Goal: Task Accomplishment & Management: Complete application form

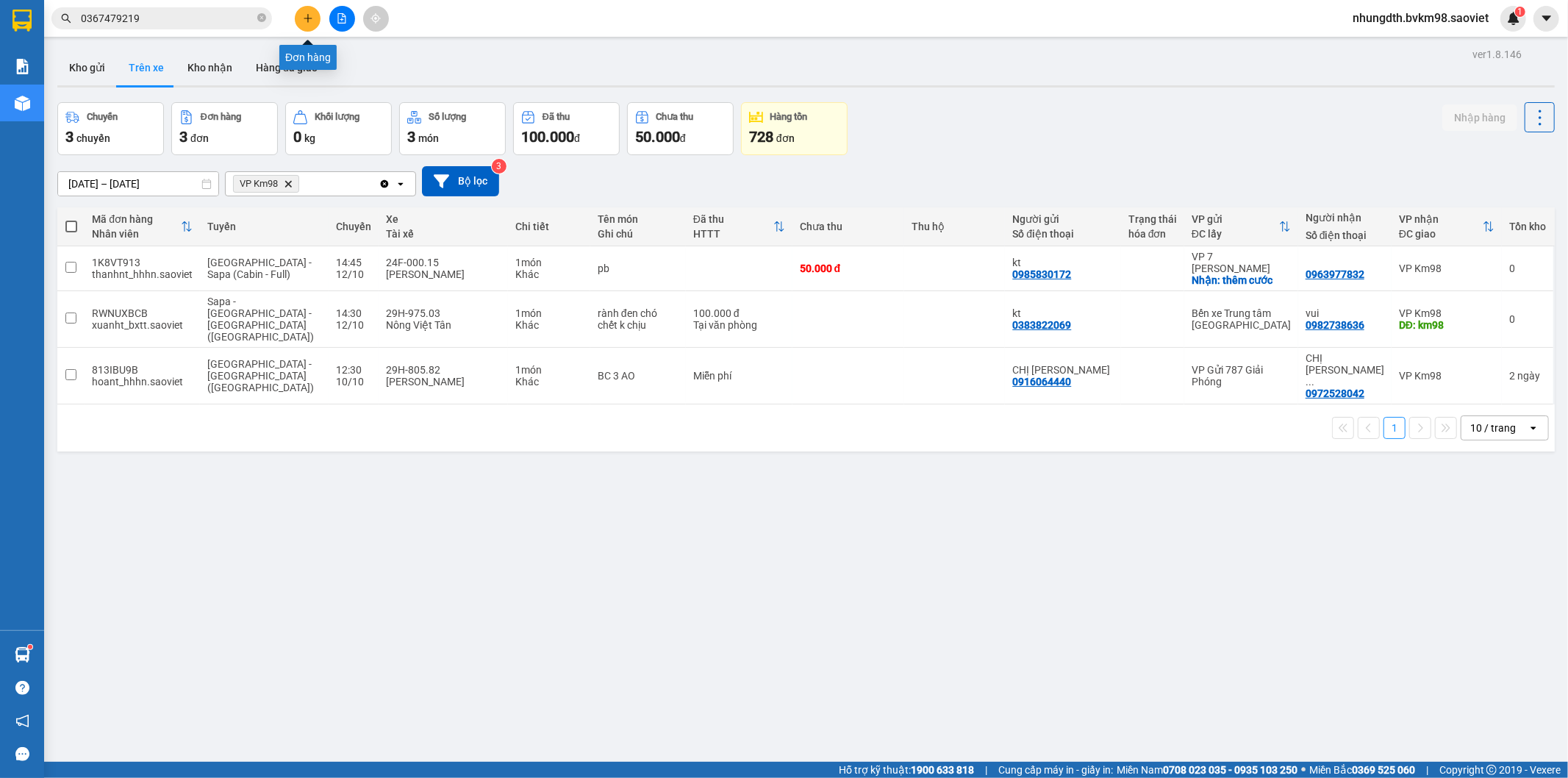
click at [307, 16] on icon "plus" at bounding box center [308, 19] width 10 height 10
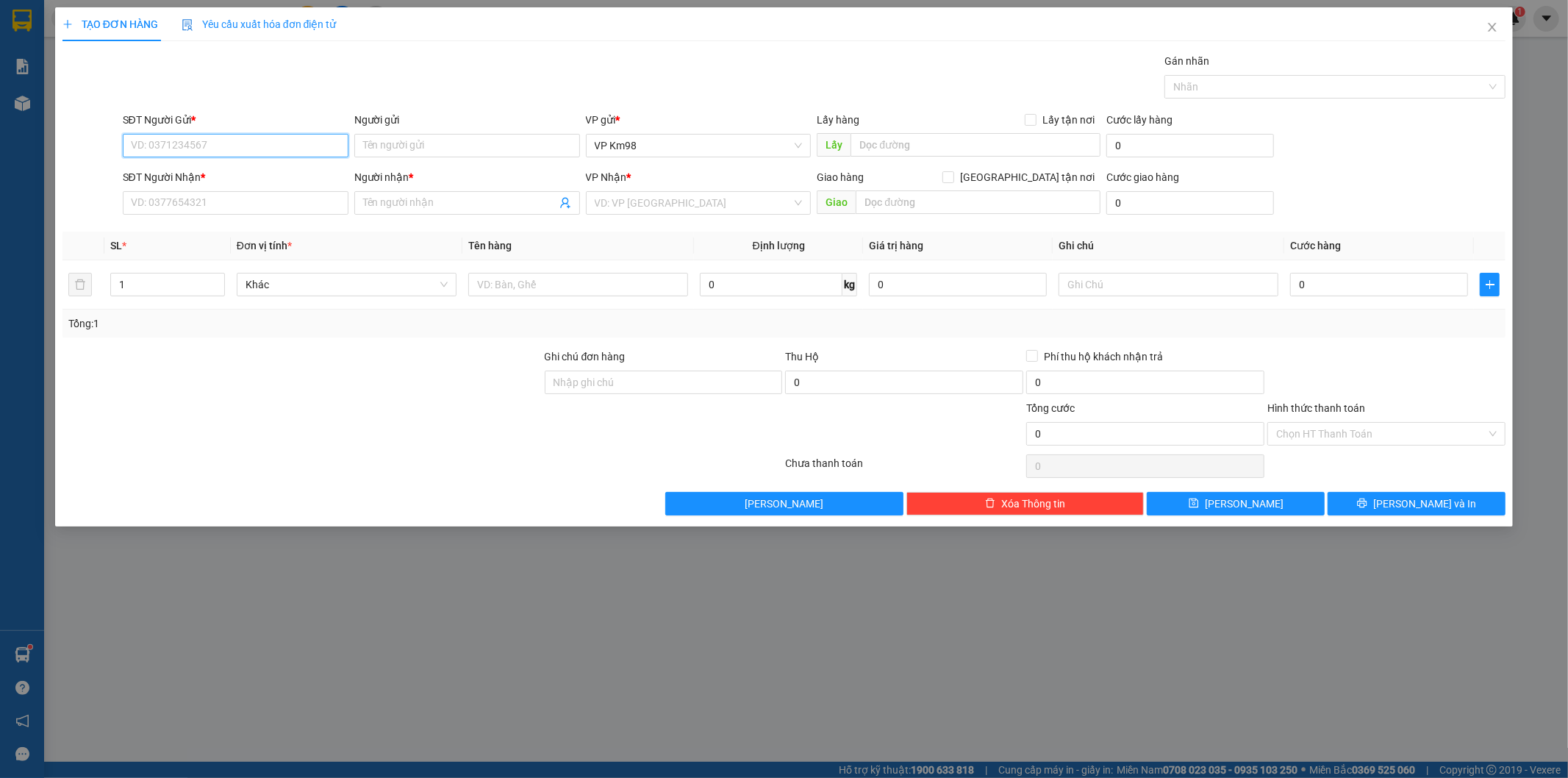
click at [175, 140] on input "SĐT Người Gửi *" at bounding box center [236, 145] width 226 height 24
type input "0964619111"
click at [202, 207] on input "SĐT Người Nhận *" at bounding box center [236, 203] width 226 height 24
type input "0948896732"
click at [382, 145] on input "Người gửi" at bounding box center [467, 145] width 226 height 24
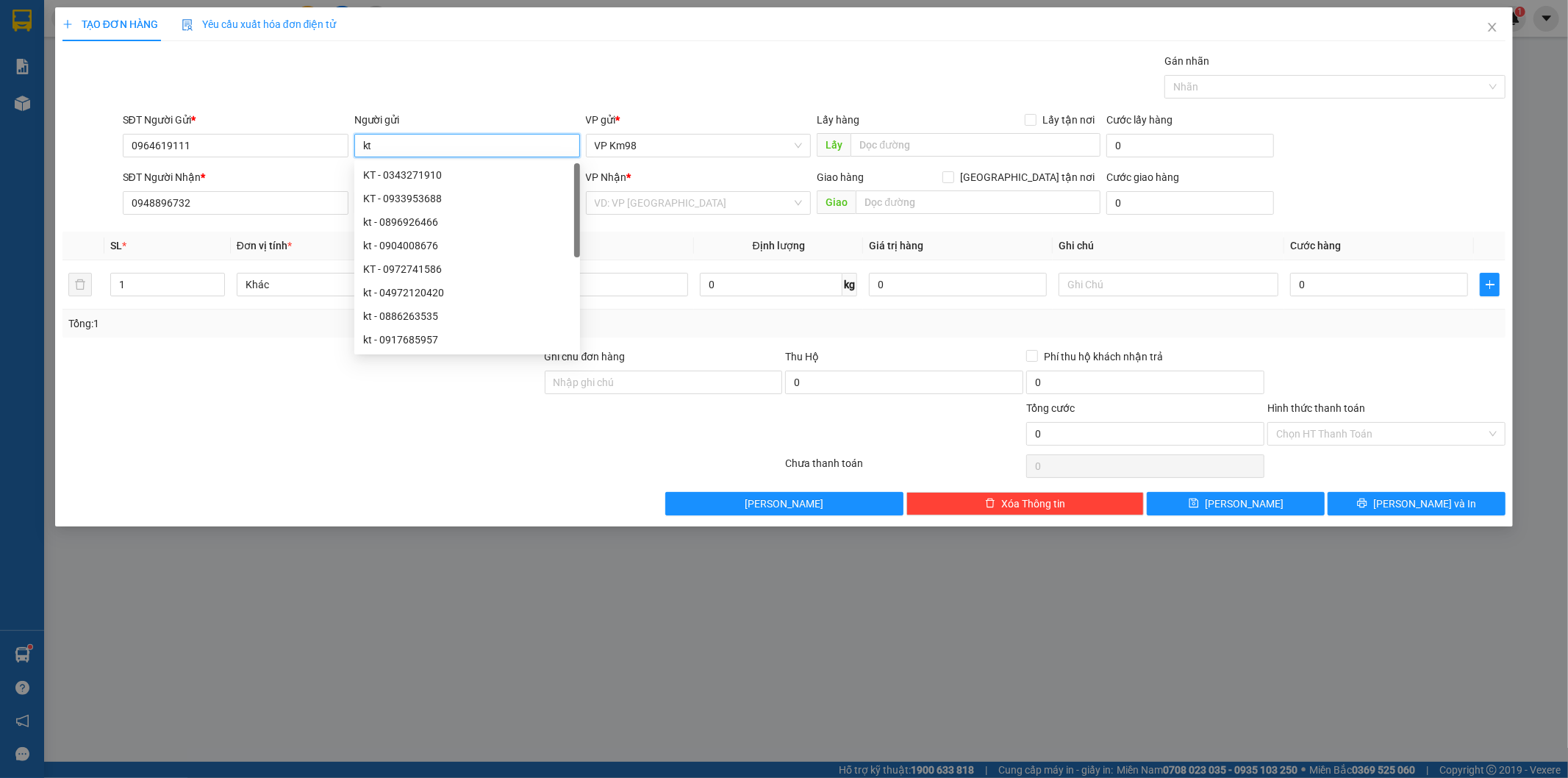
type input "kt"
drag, startPoint x: 194, startPoint y: 591, endPoint x: 307, endPoint y: 462, distance: 171.5
click at [196, 589] on div "TẠO ĐƠN HÀNG Yêu cầu xuất hóa đơn điện tử Transit Pickup Surcharge Ids Transit …" at bounding box center [784, 389] width 1568 height 778
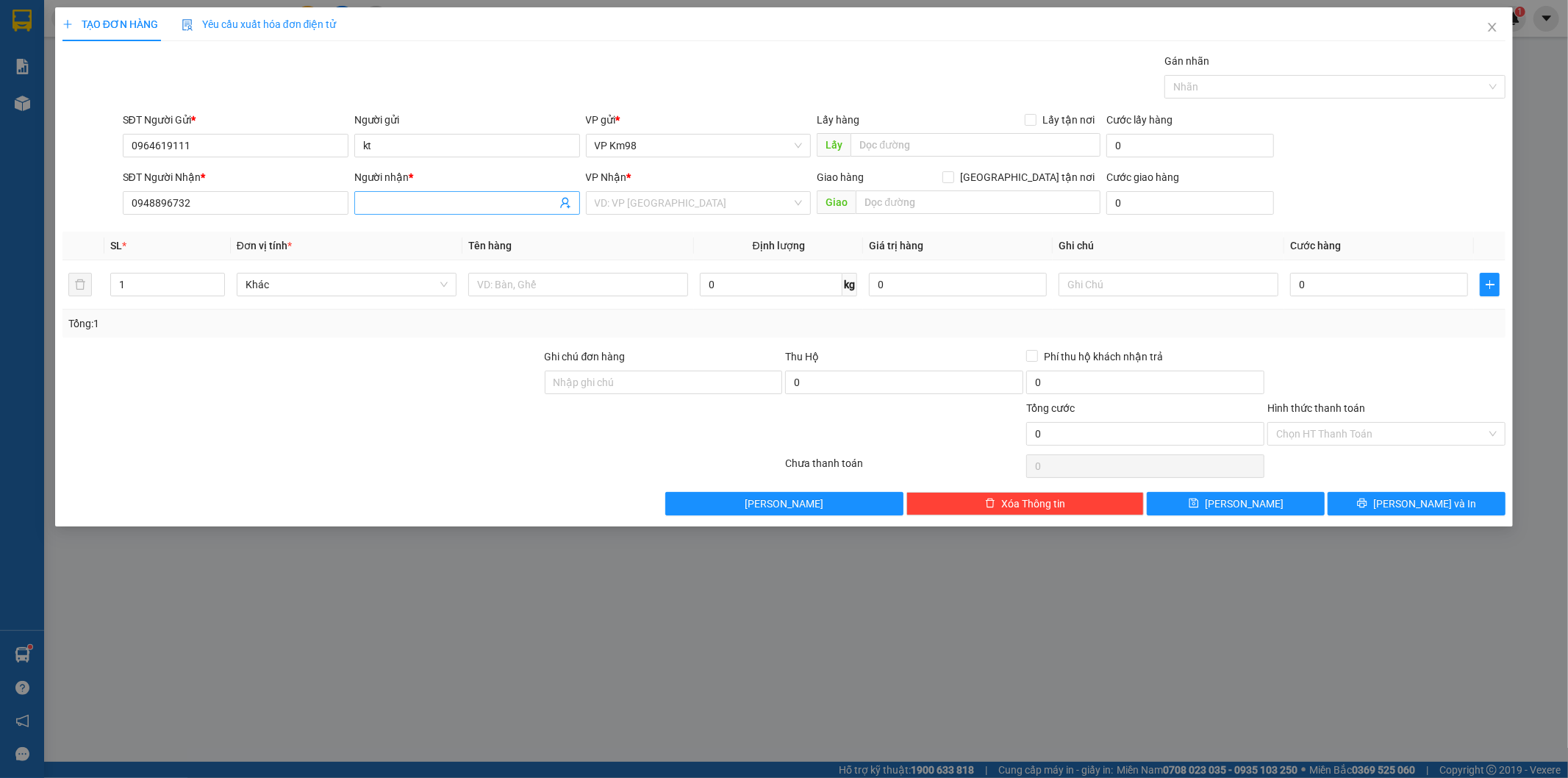
click at [390, 204] on input "Người nhận *" at bounding box center [460, 203] width 193 height 16
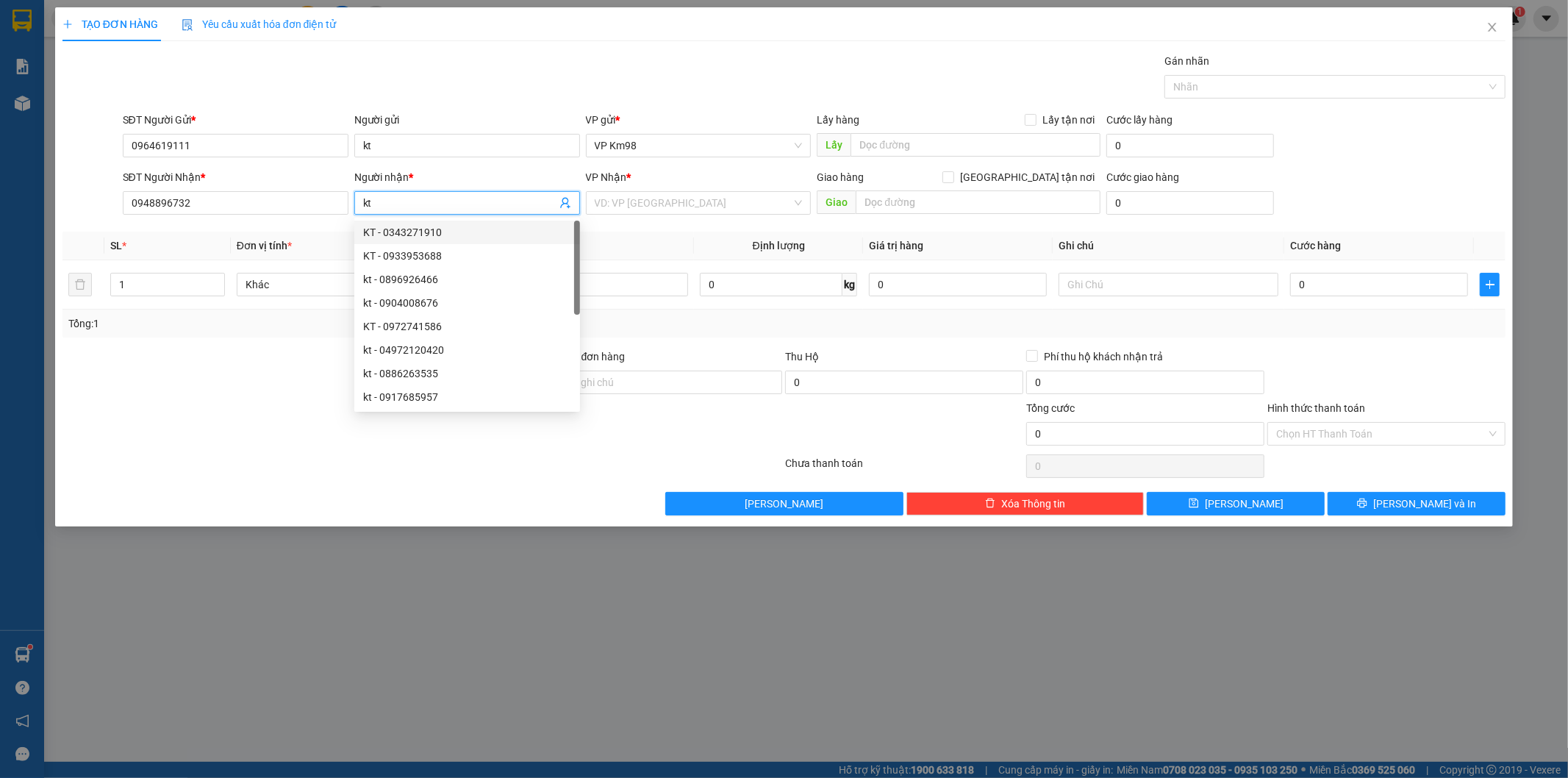
type input "kt"
drag, startPoint x: 151, startPoint y: 559, endPoint x: 489, endPoint y: 397, distance: 374.8
click at [151, 559] on div "TẠO ĐƠN HÀNG Yêu cầu xuất hóa đơn điện tử Transit Pickup Surcharge Ids Transit …" at bounding box center [784, 389] width 1568 height 778
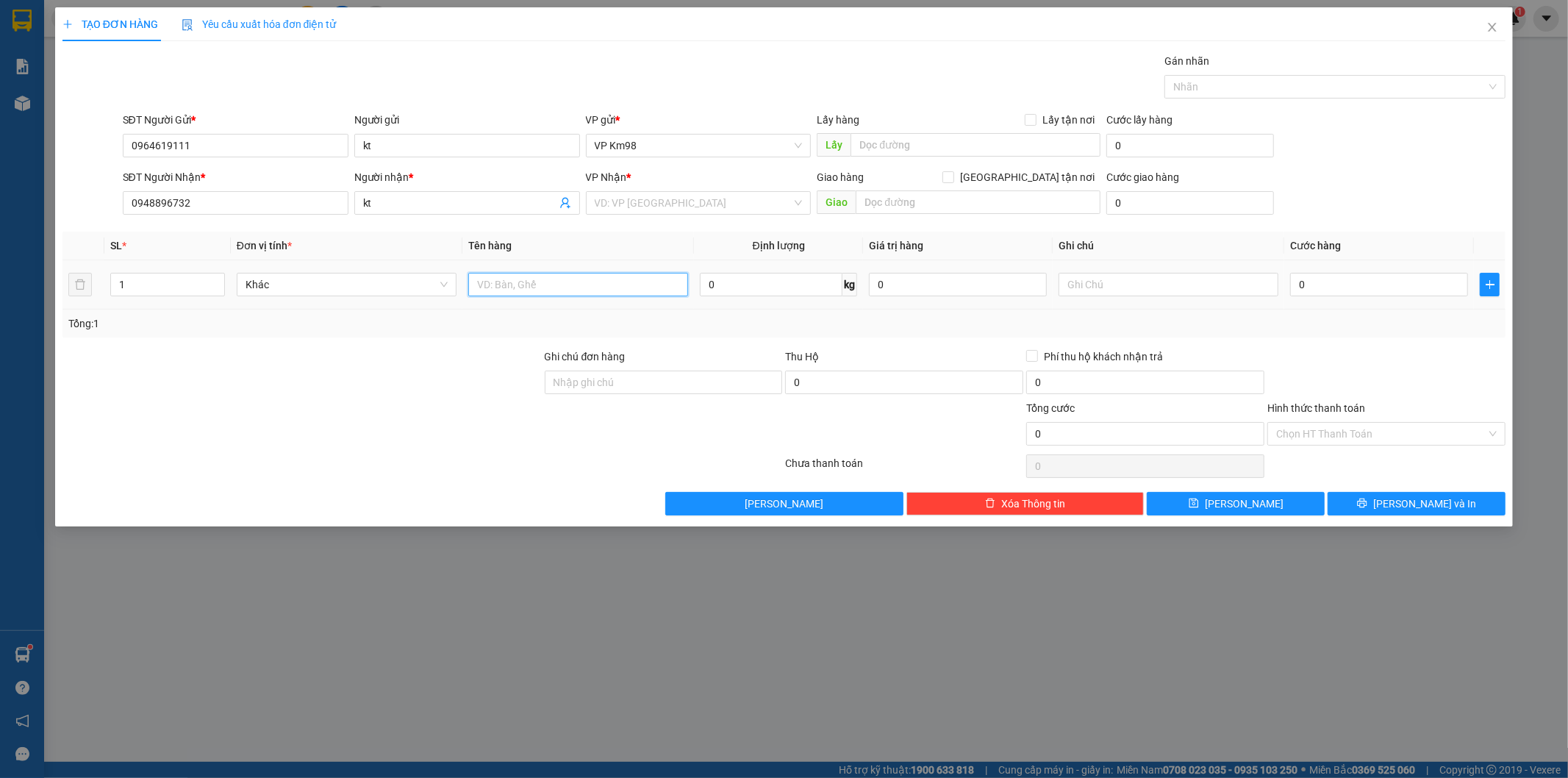
click at [597, 288] on input "text" at bounding box center [578, 285] width 220 height 24
click at [642, 198] on input "search" at bounding box center [693, 203] width 198 height 22
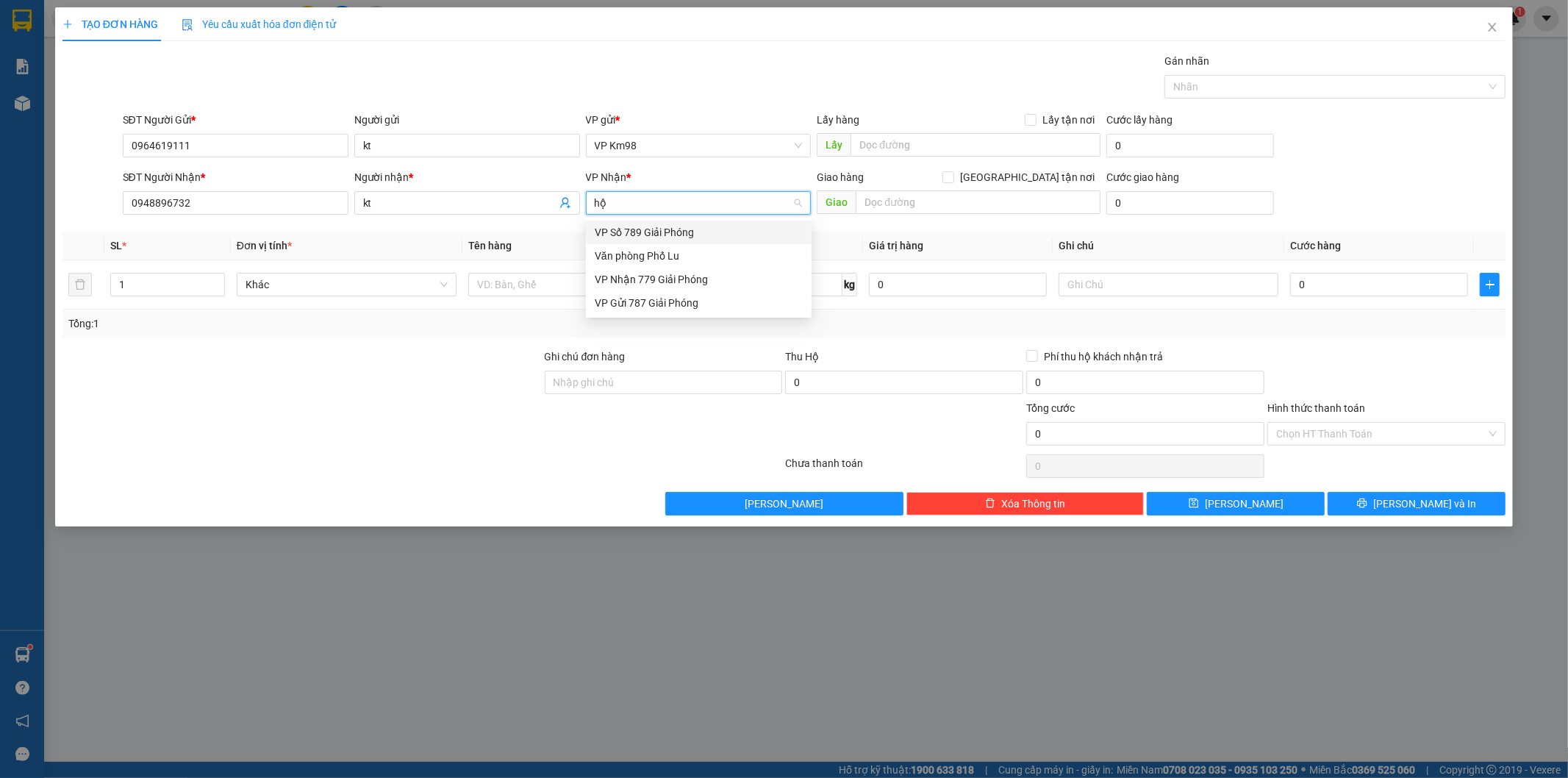
type input "h"
type input "g"
type input "h"
type input "g"
type input "b"
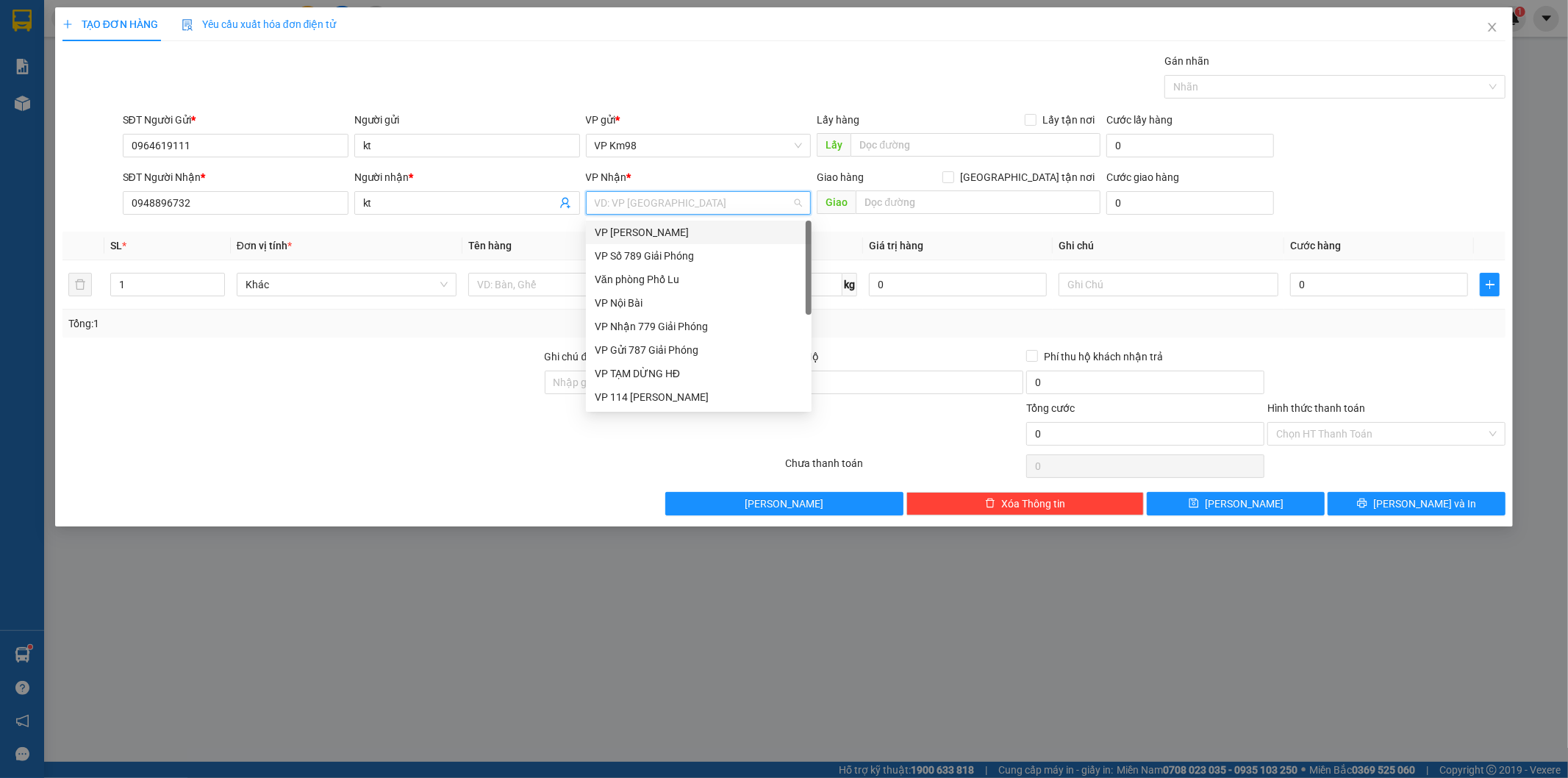
click at [642, 198] on input "search" at bounding box center [693, 203] width 198 height 22
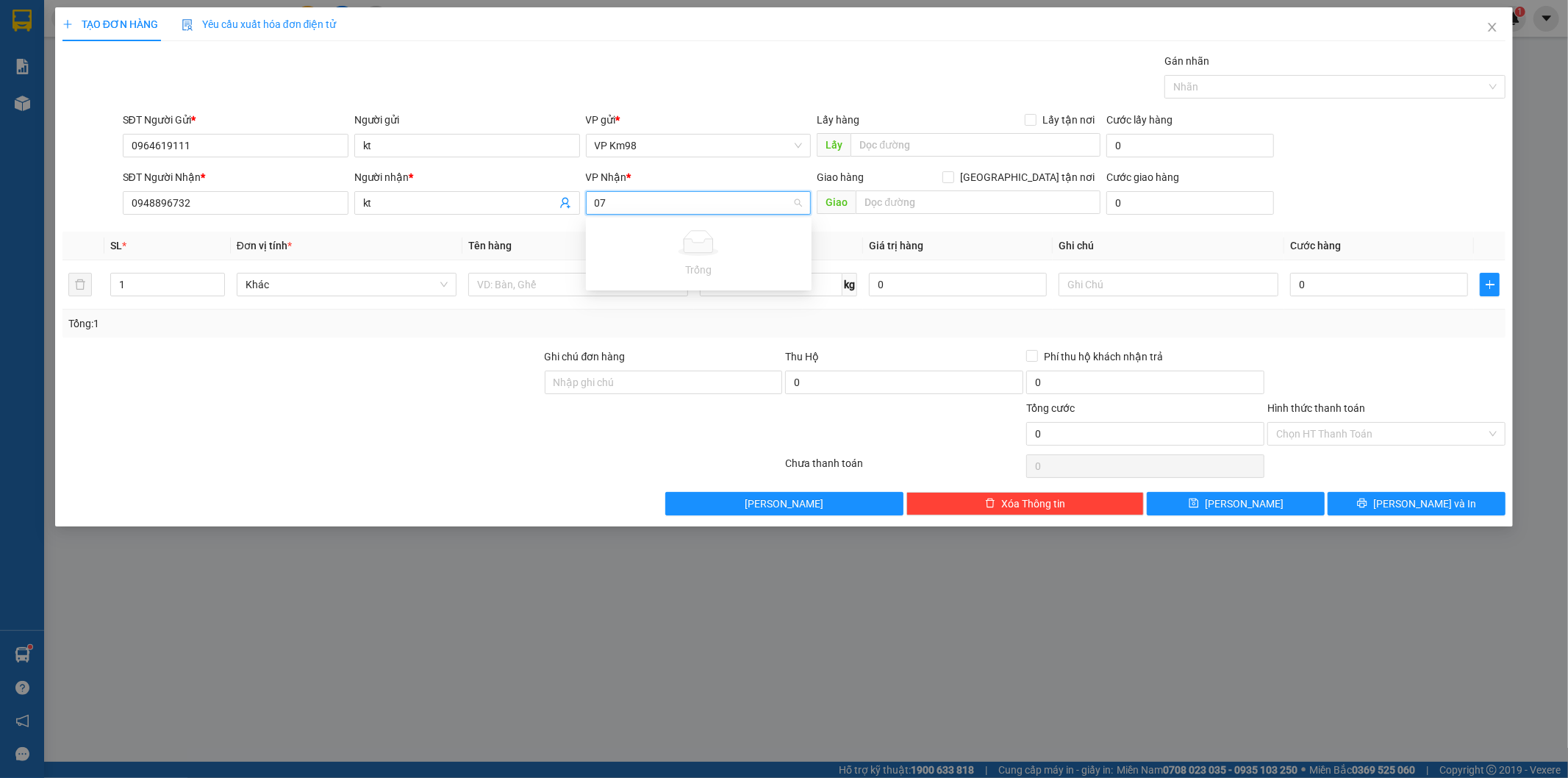
type input "0"
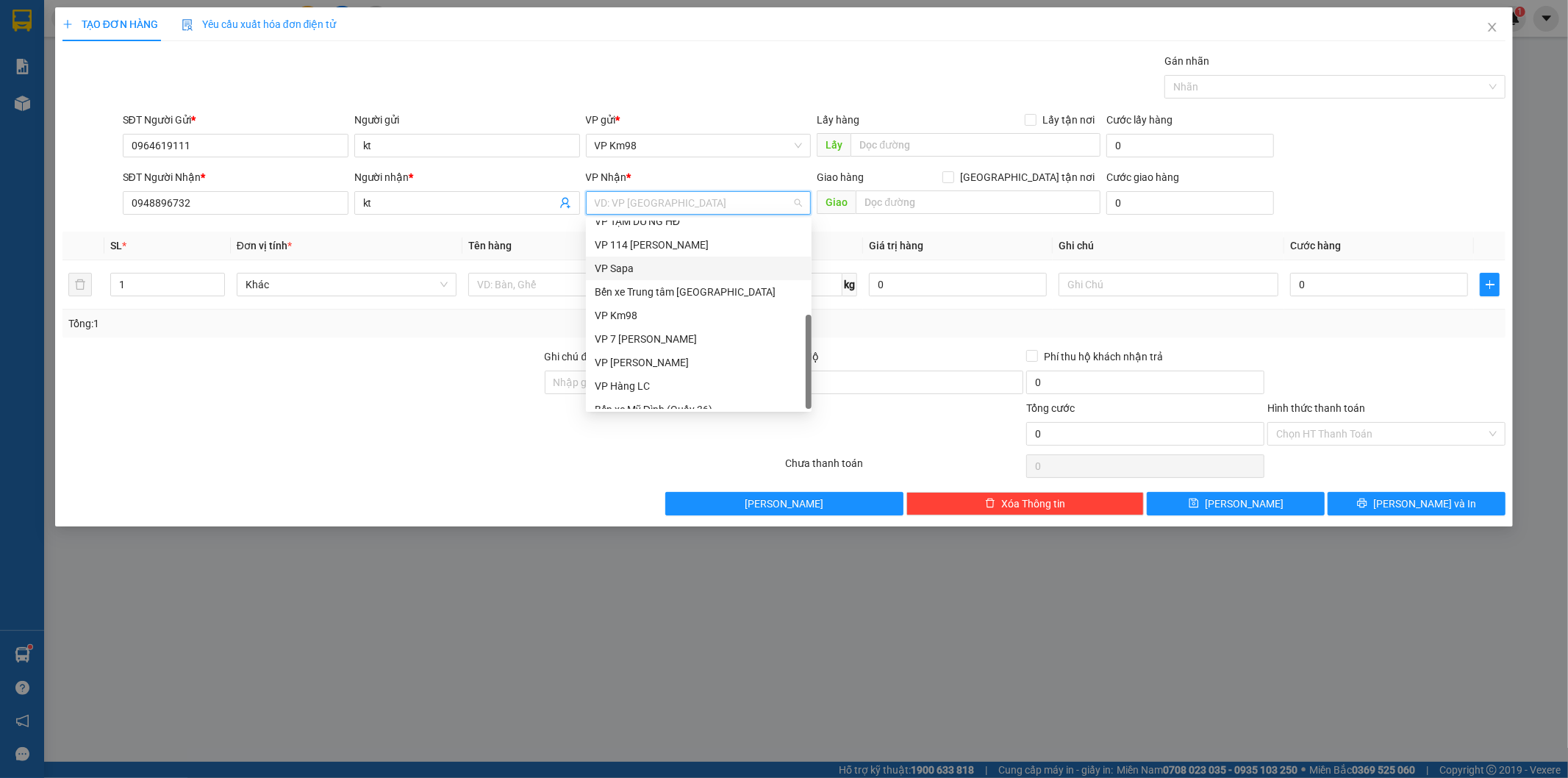
scroll to position [165, 0]
drag, startPoint x: 669, startPoint y: 327, endPoint x: 626, endPoint y: 321, distance: 43.4
click at [668, 327] on div "VP 7 [PERSON_NAME]" at bounding box center [698, 327] width 208 height 16
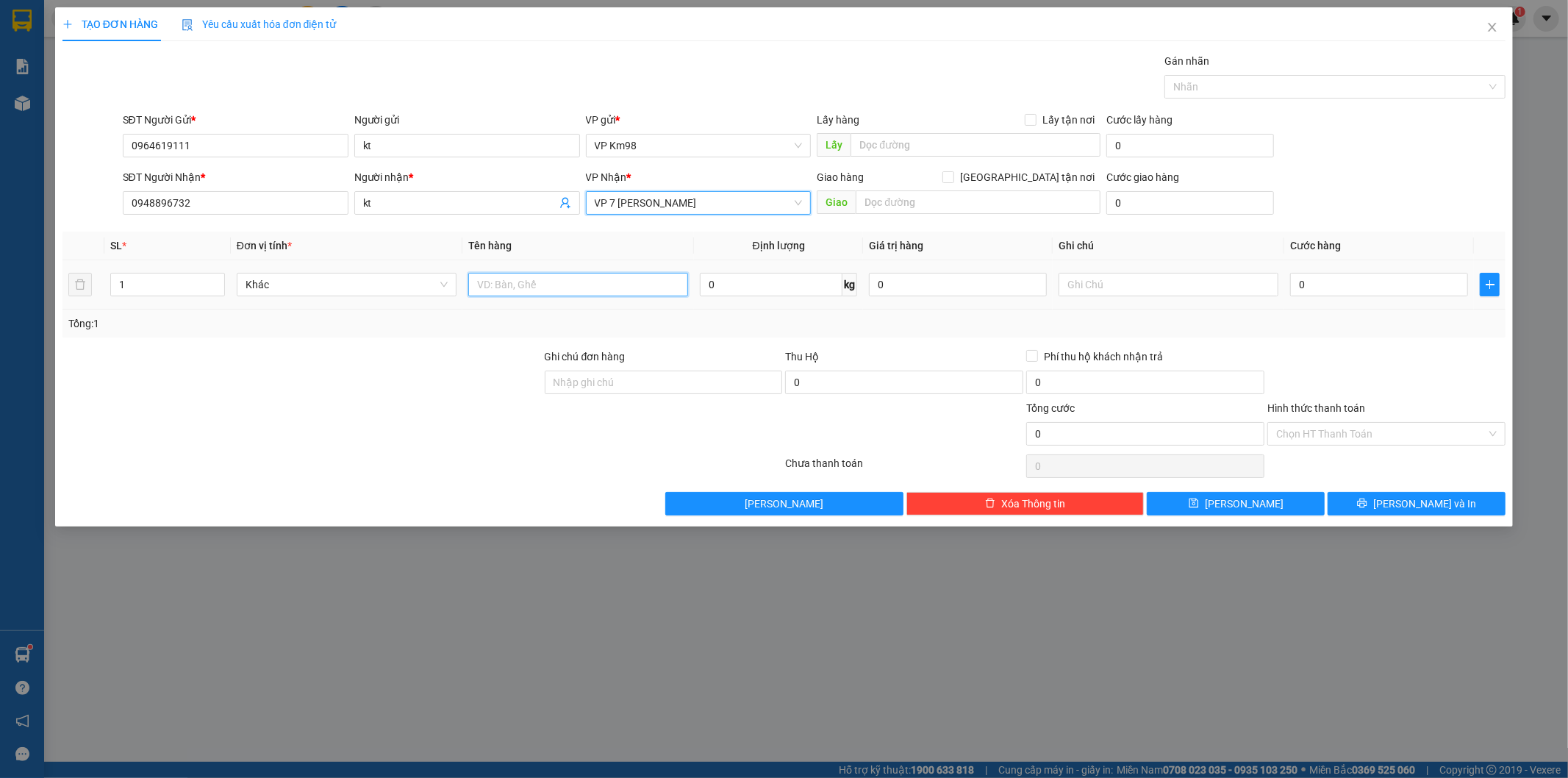
click at [535, 292] on input "text" at bounding box center [578, 285] width 220 height 24
type input "bọc bìa dài"
click at [1371, 289] on input "0" at bounding box center [1379, 285] width 178 height 24
type input "6"
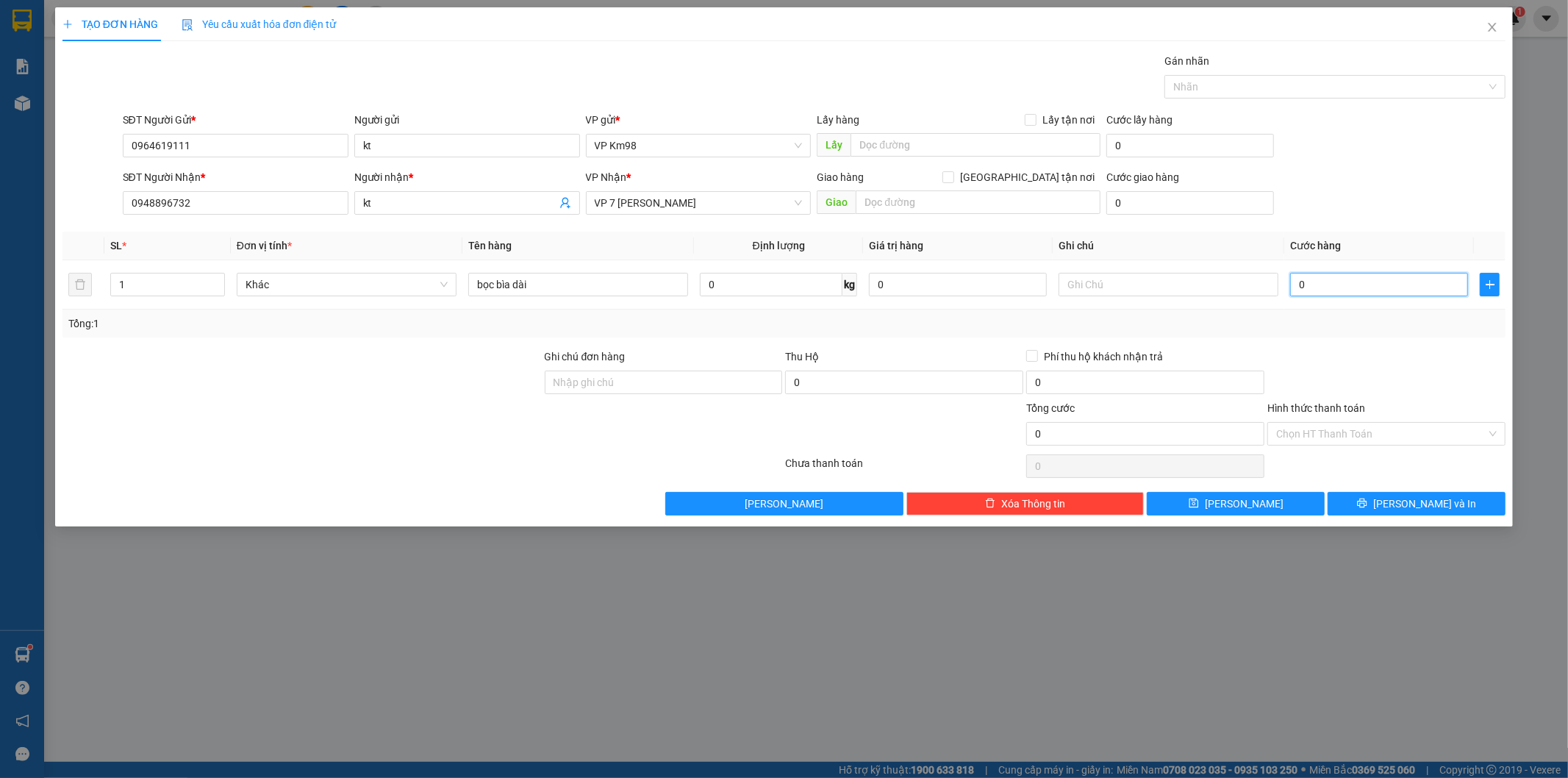
type input "6"
type input "60"
type input "600"
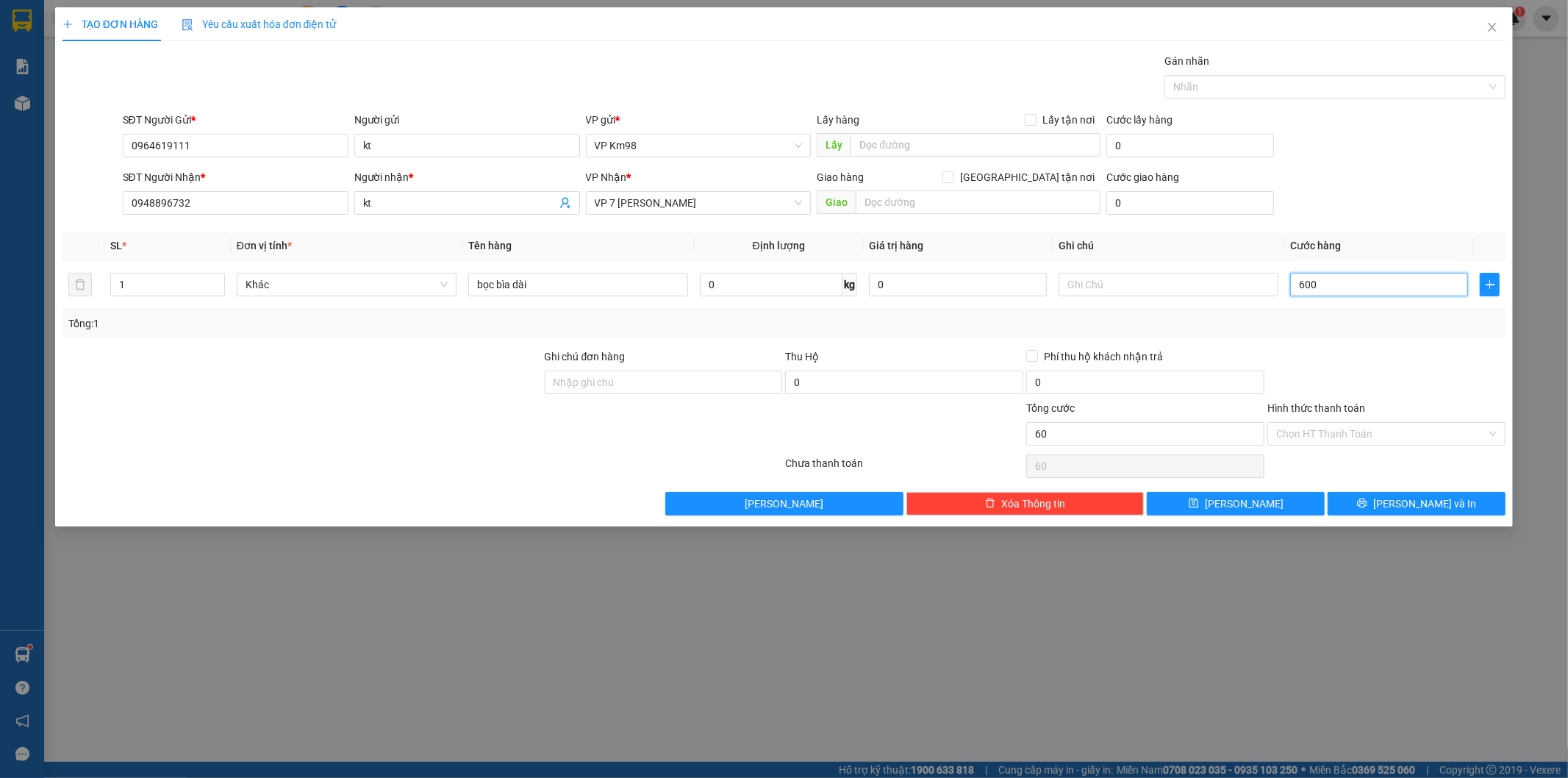
type input "600"
type input "6.000"
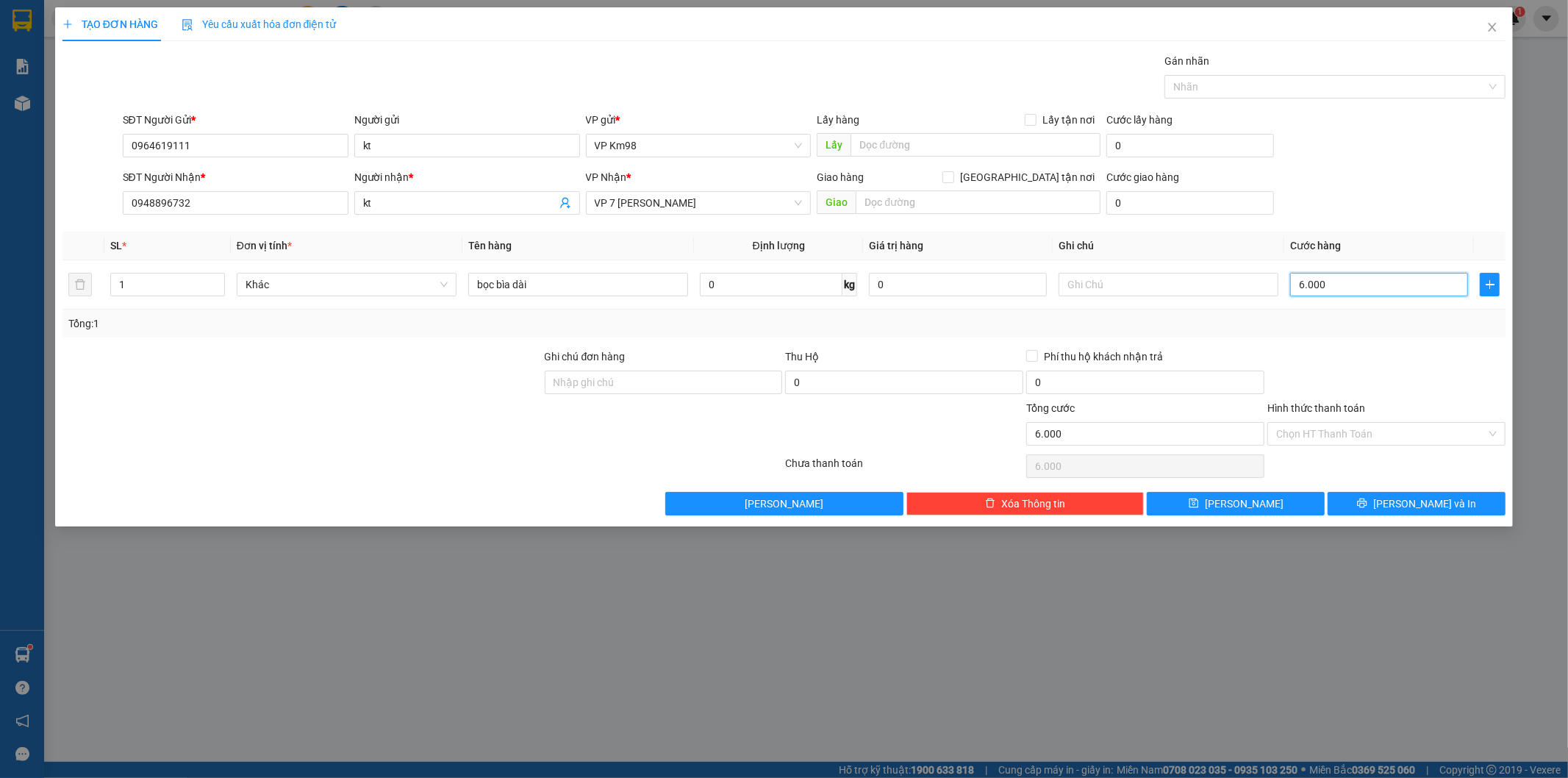
type input "60.000"
drag, startPoint x: 1373, startPoint y: 494, endPoint x: 1369, endPoint y: 486, distance: 8.9
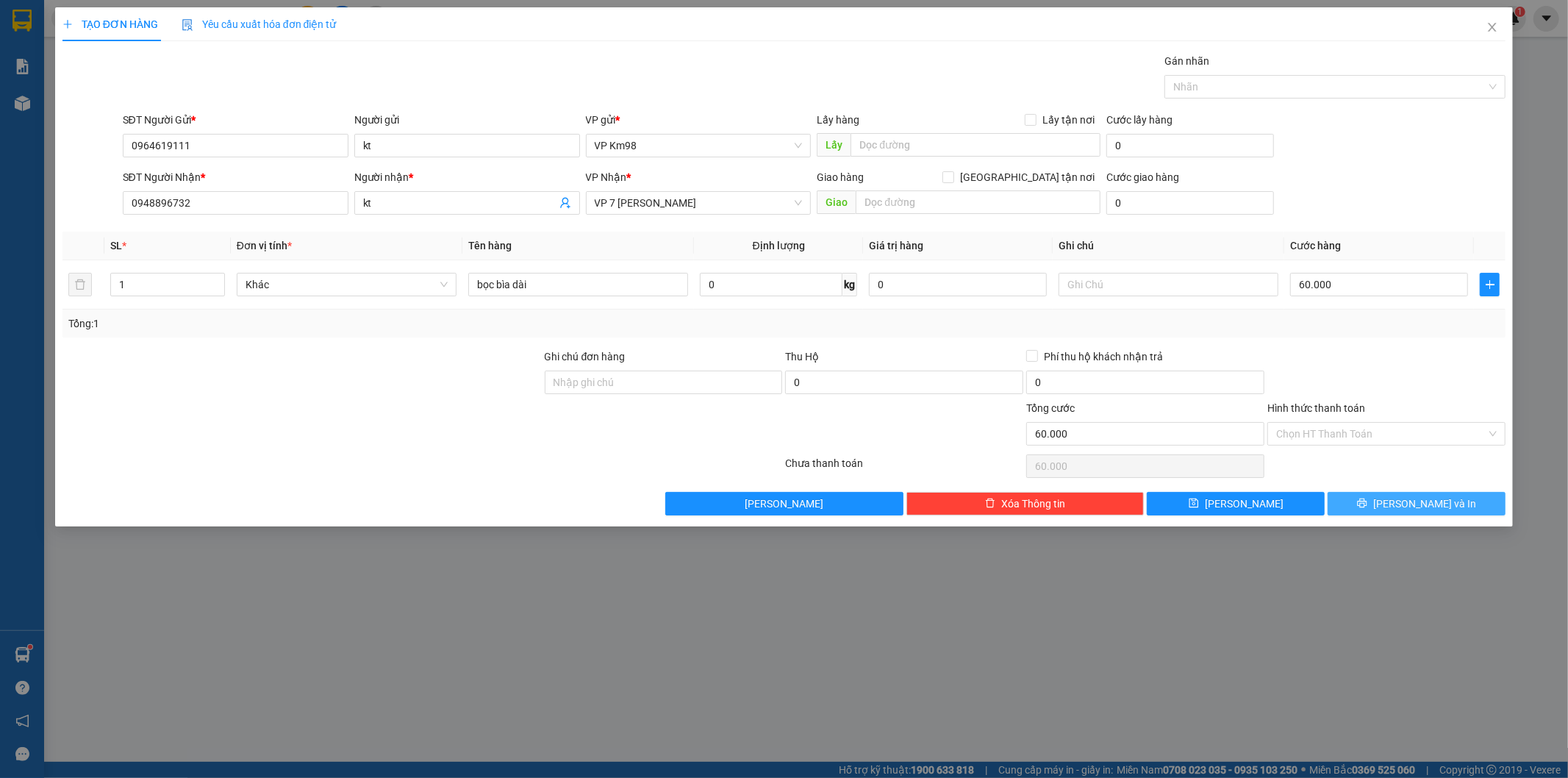
click at [1373, 495] on button "[PERSON_NAME] và In" at bounding box center [1417, 503] width 178 height 24
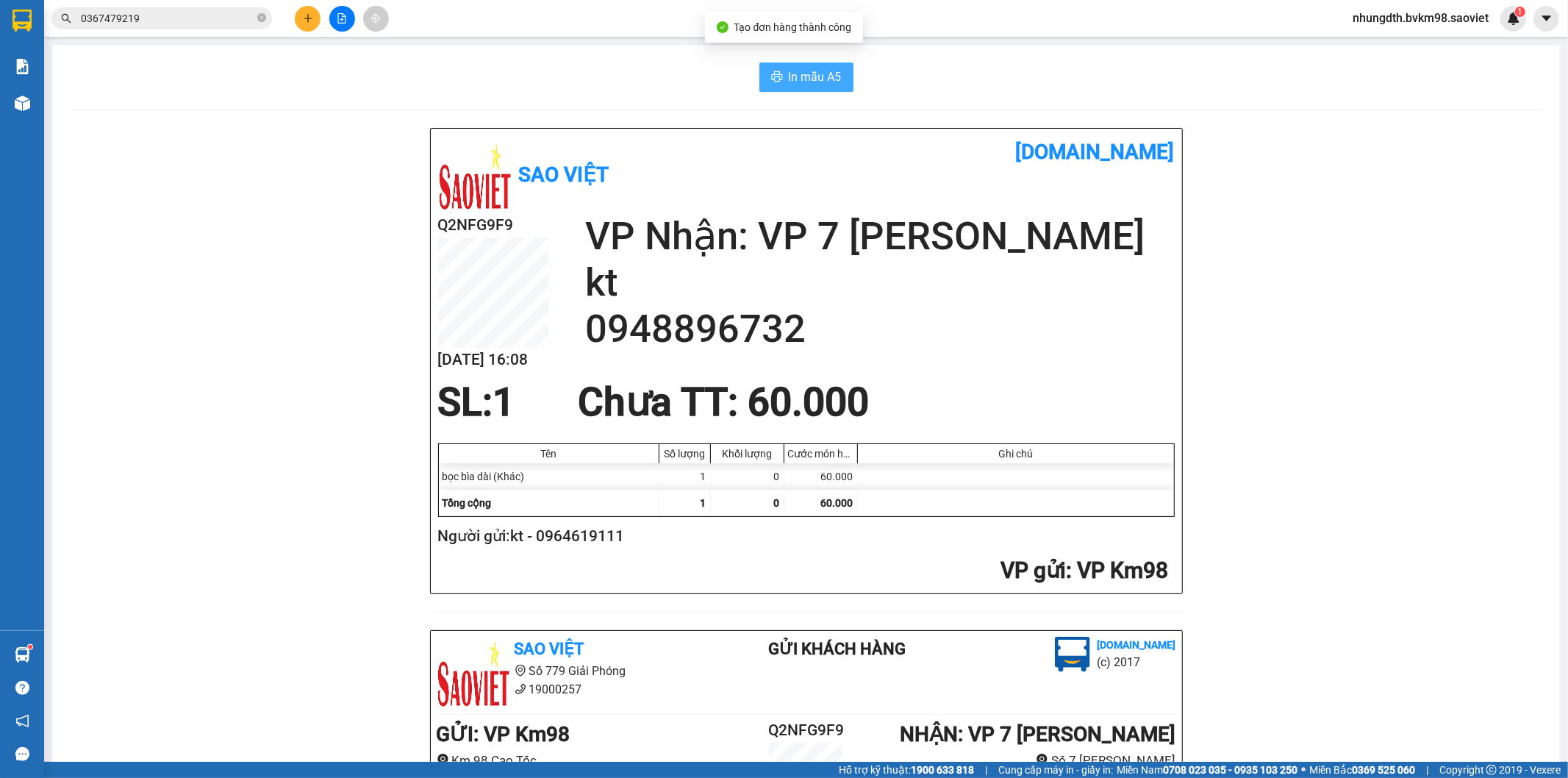
drag, startPoint x: 818, startPoint y: 72, endPoint x: 841, endPoint y: 189, distance: 119.2
click at [817, 72] on span "In mẫu A5" at bounding box center [815, 77] width 53 height 19
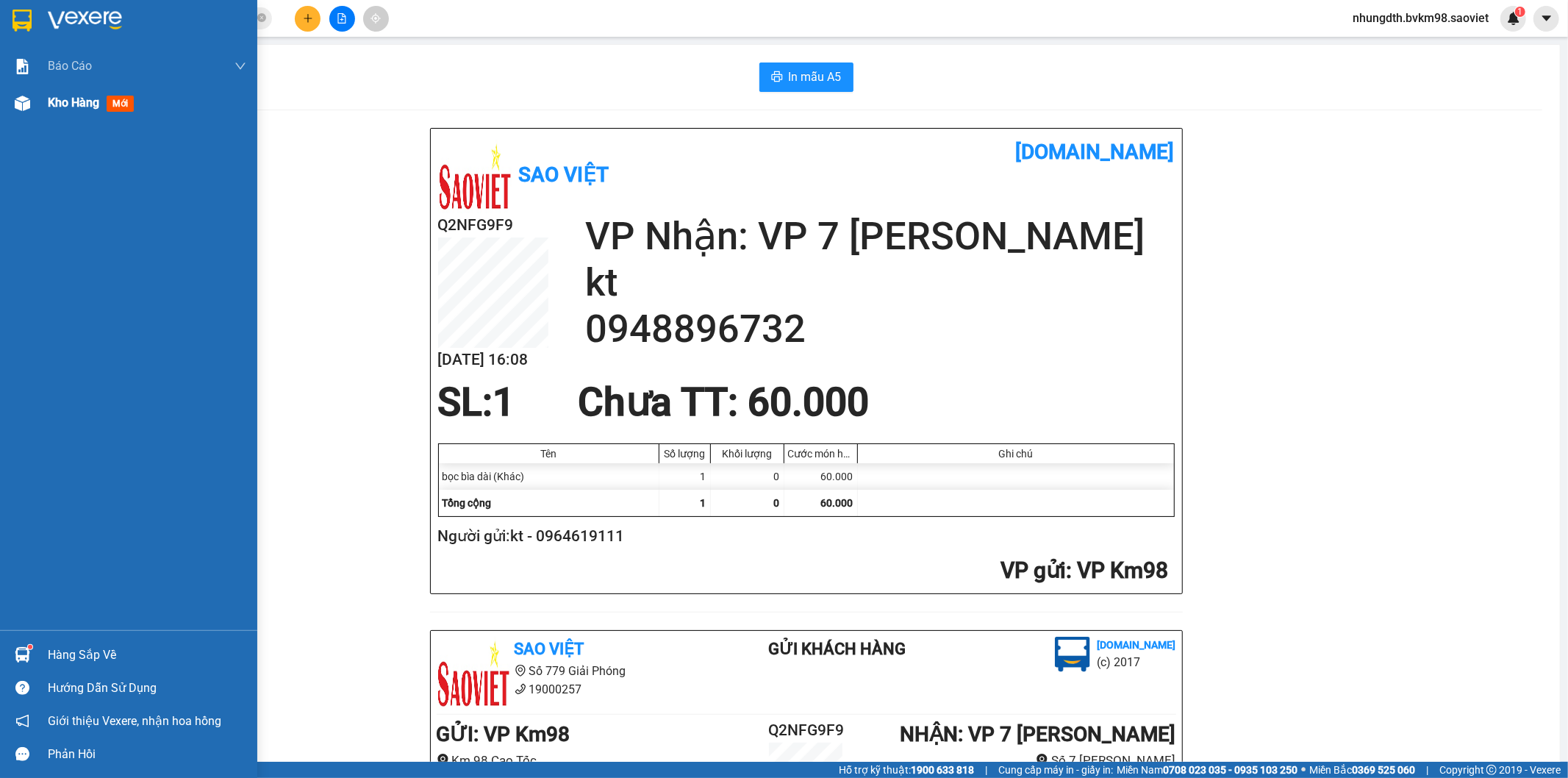
click at [19, 104] on img at bounding box center [22, 103] width 16 height 16
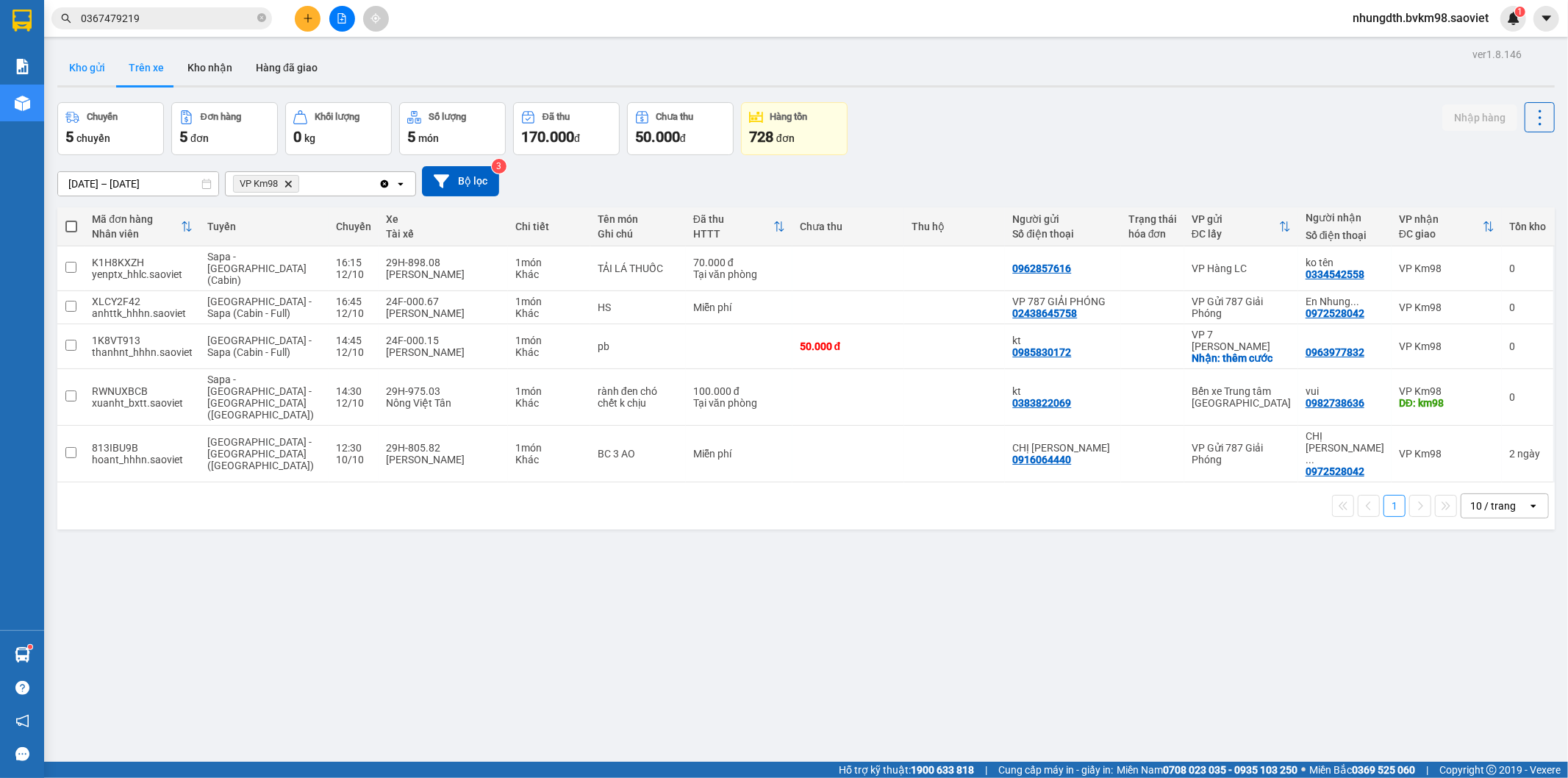
click at [84, 66] on button "Kho gửi" at bounding box center [87, 67] width 60 height 35
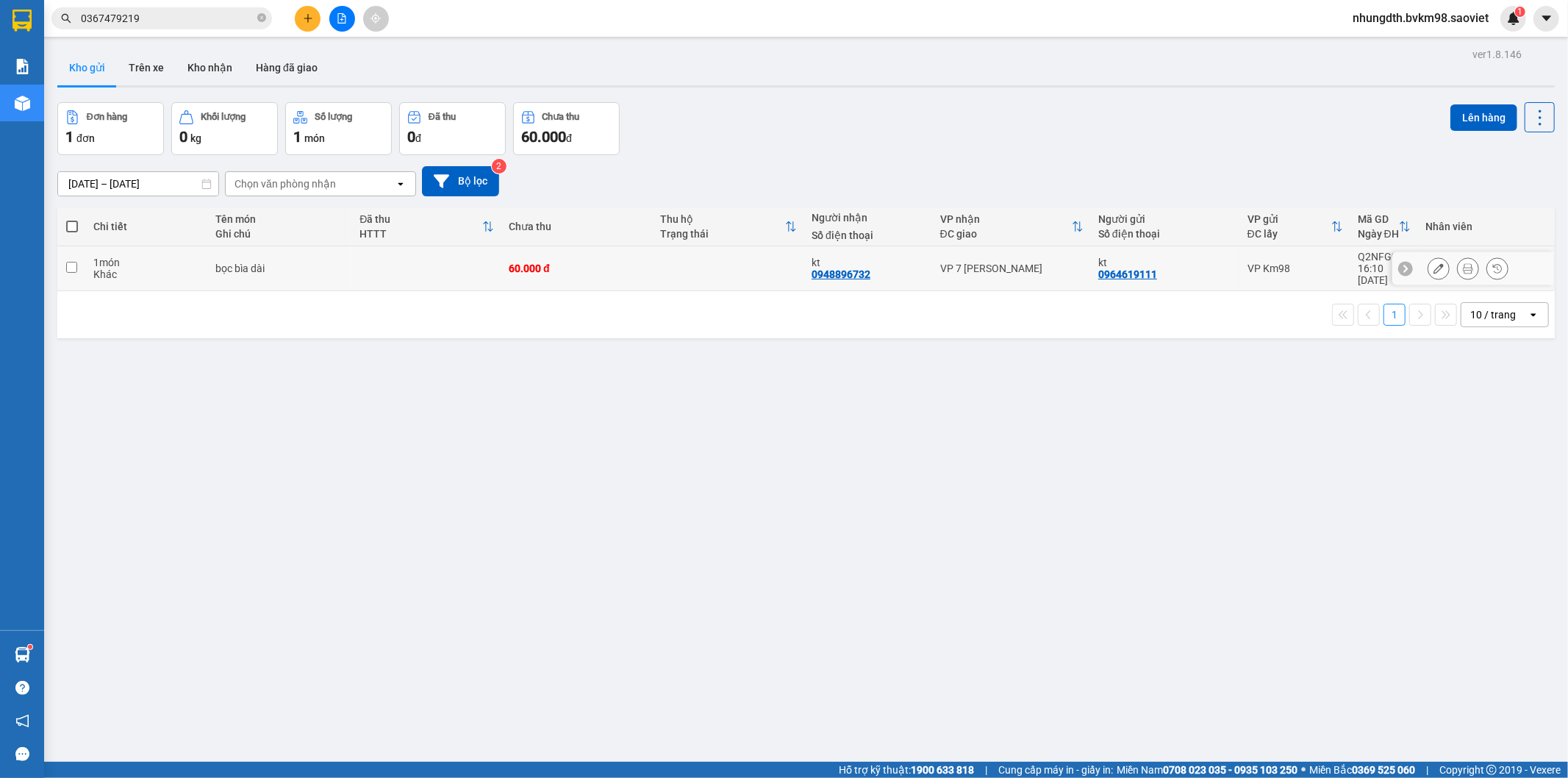
click at [71, 263] on input "checkbox" at bounding box center [72, 267] width 11 height 11
checkbox input "true"
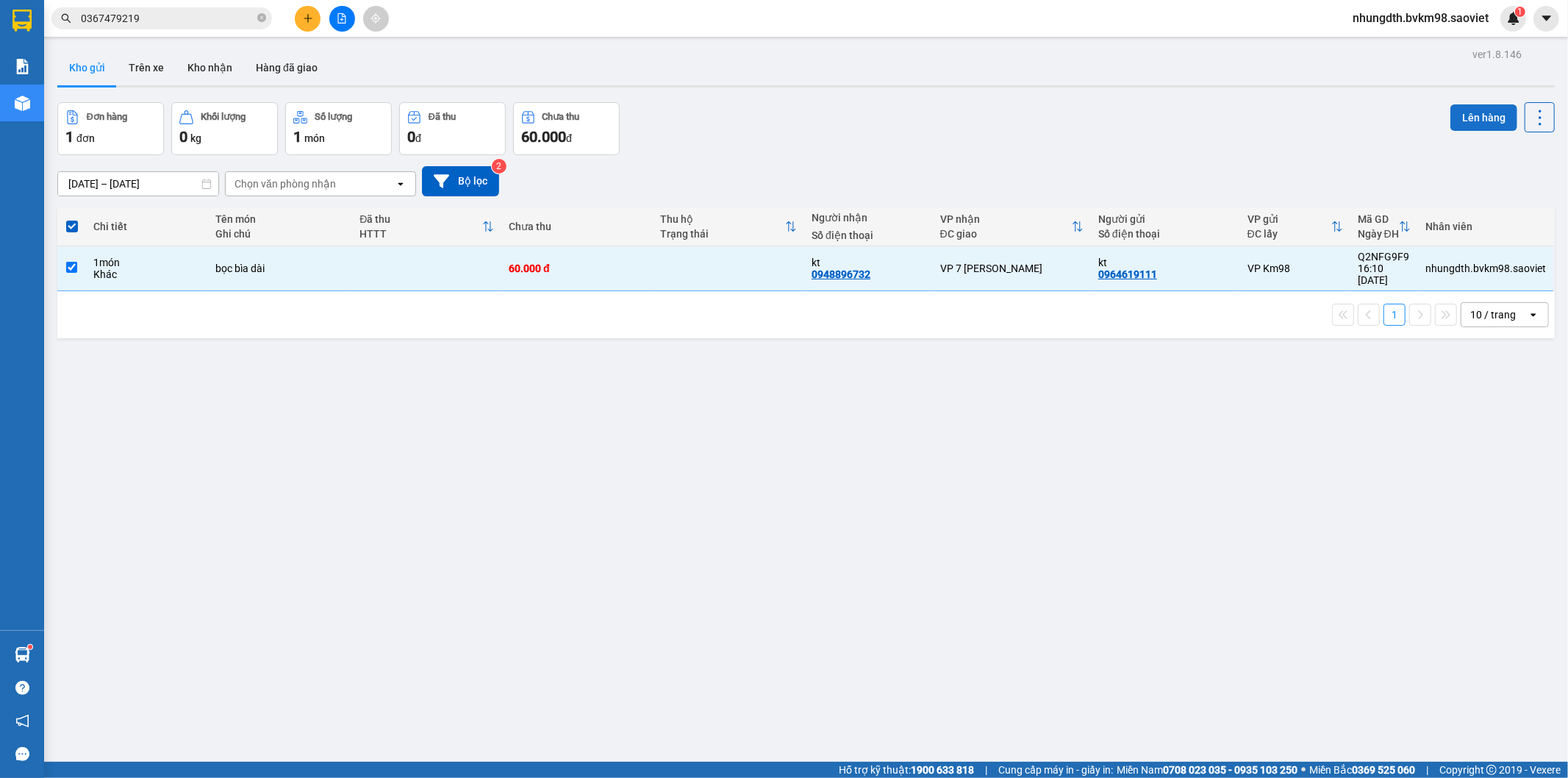
click at [1456, 113] on button "Lên hàng" at bounding box center [1484, 117] width 67 height 26
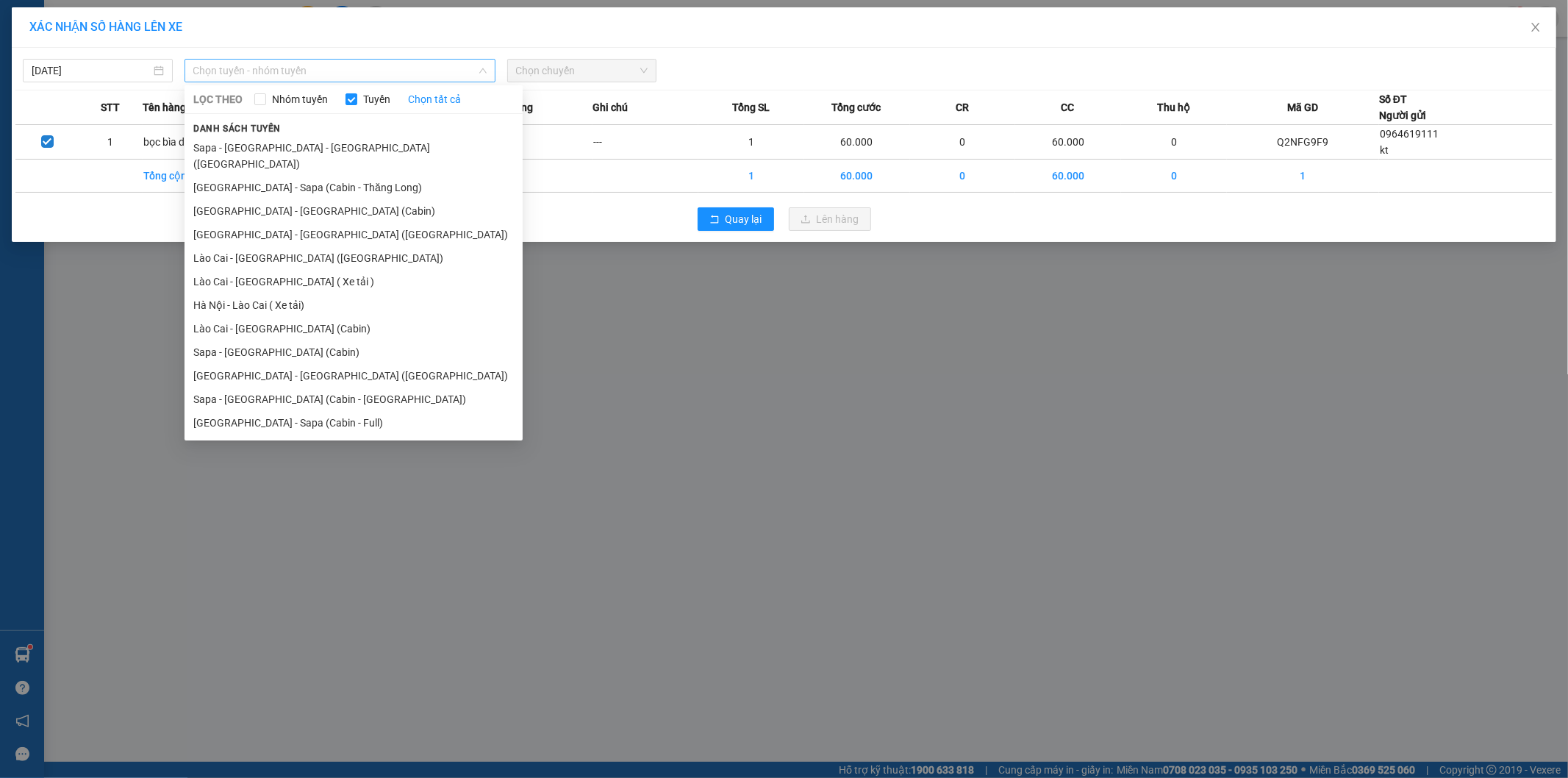
click at [295, 69] on span "Chọn tuyến - nhóm tuyến" at bounding box center [339, 71] width 293 height 22
click at [282, 246] on li "Lào Cai - [GEOGRAPHIC_DATA] ([GEOGRAPHIC_DATA])" at bounding box center [353, 258] width 338 height 24
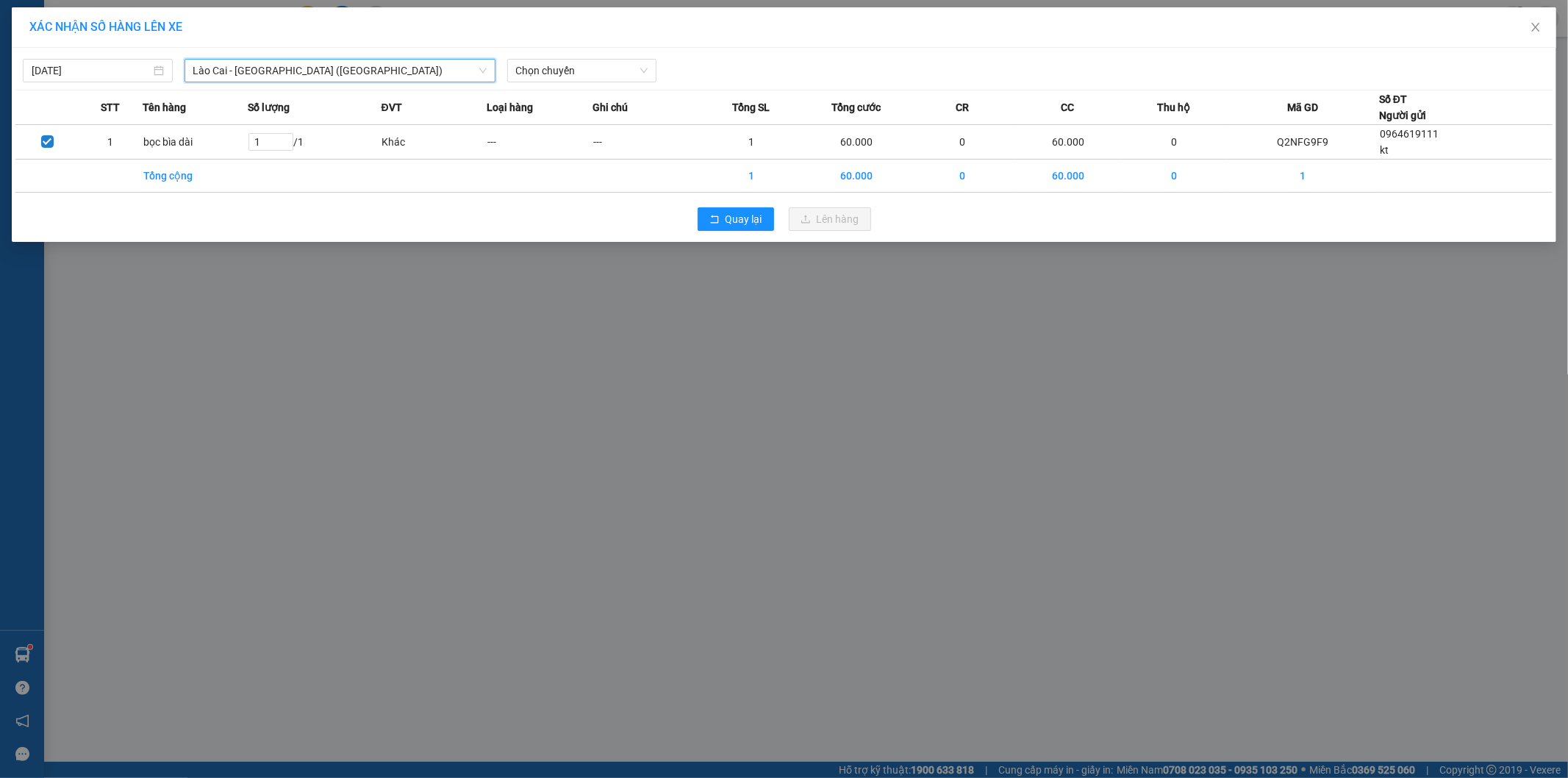
click at [565, 57] on div "[DATE] [GEOGRAPHIC_DATA] - [GEOGRAPHIC_DATA] ([GEOGRAPHIC_DATA]) [GEOGRAPHIC_DA…" at bounding box center [784, 66] width 1537 height 31
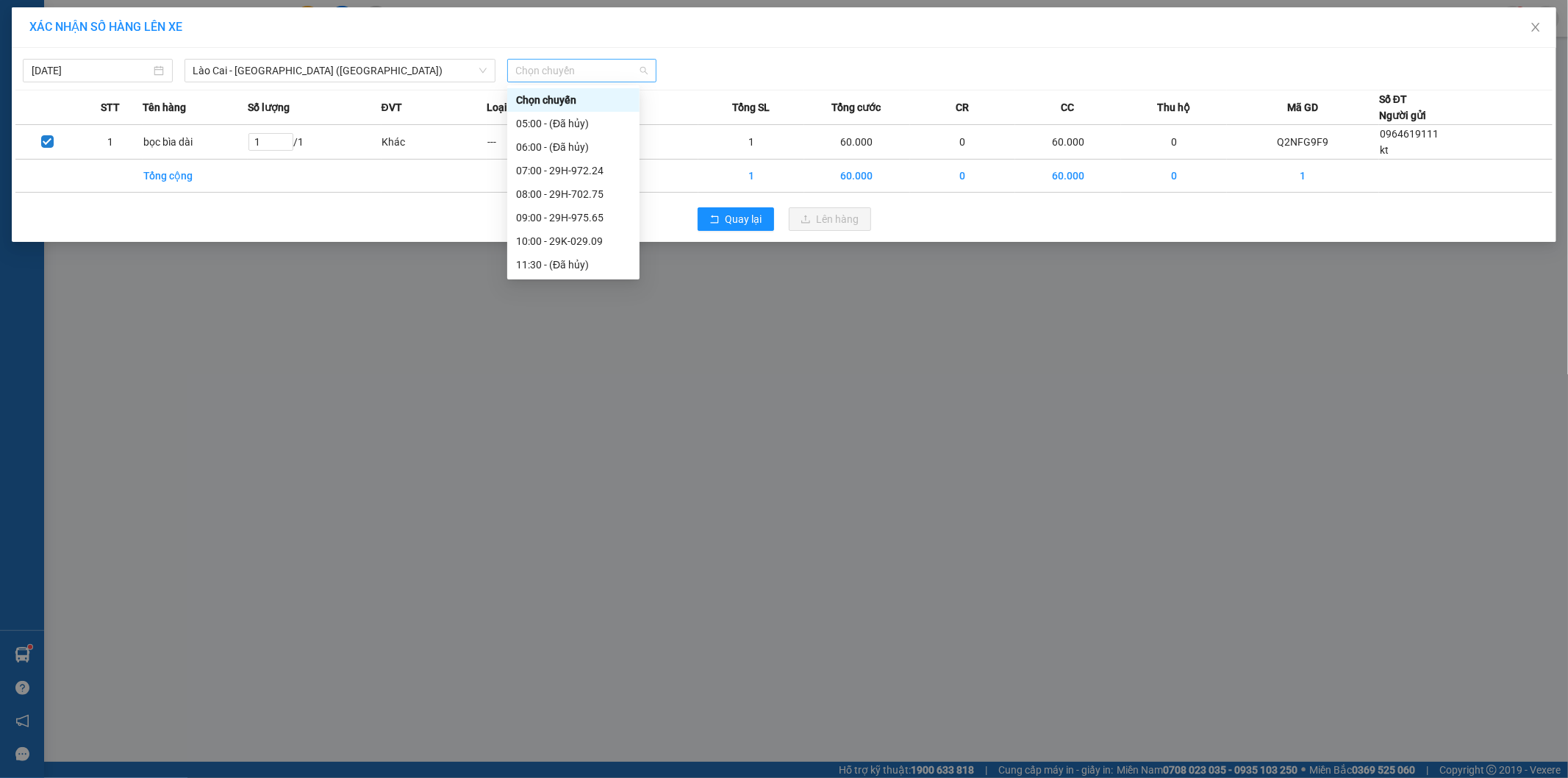
click at [562, 74] on span "Chọn chuyến" at bounding box center [582, 71] width 132 height 22
click at [586, 202] on div "13:30 - 29K-029.57" at bounding box center [574, 207] width 115 height 16
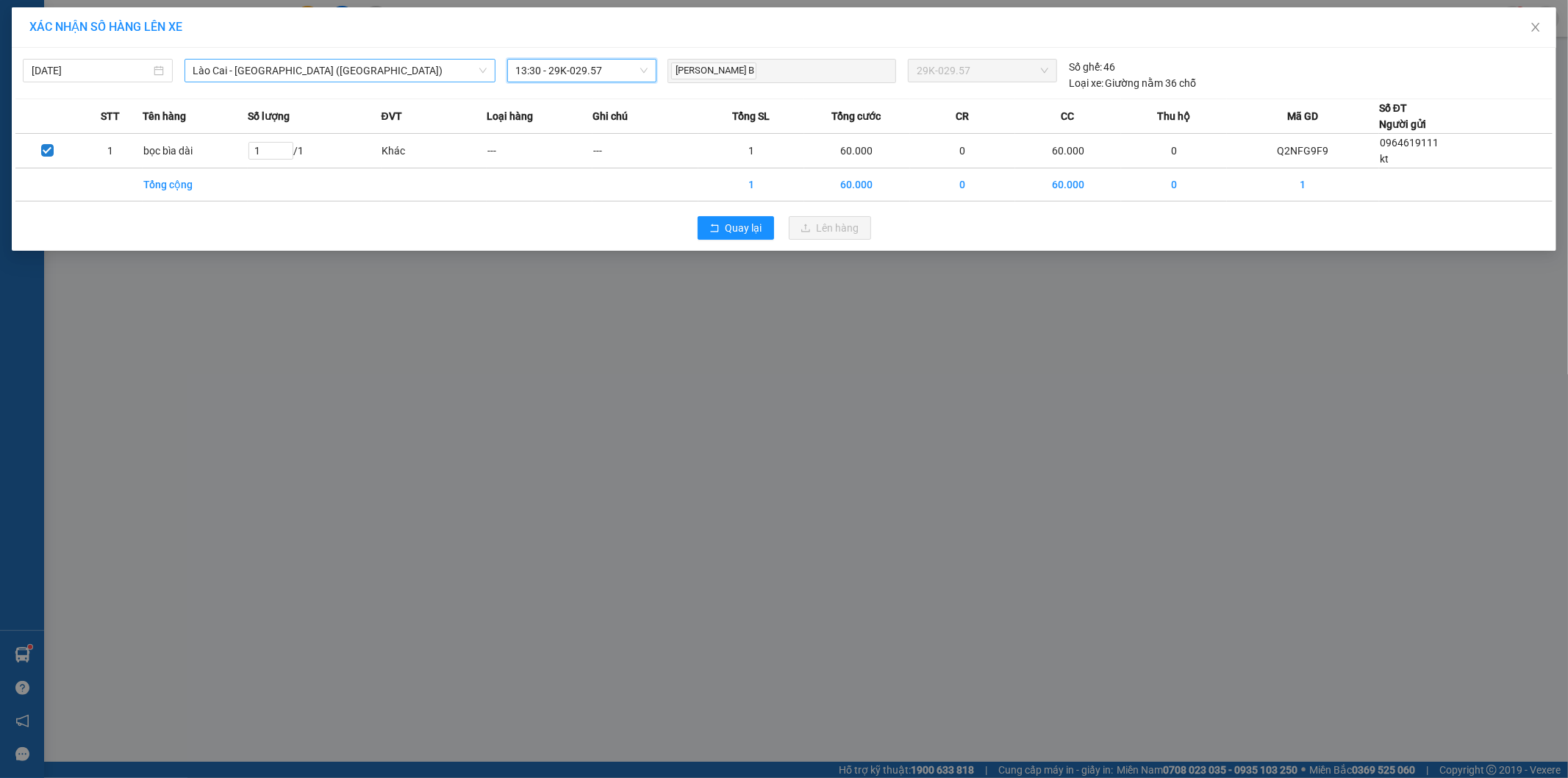
click at [357, 76] on span "Lào Cai - [GEOGRAPHIC_DATA] ([GEOGRAPHIC_DATA])" at bounding box center [339, 71] width 293 height 22
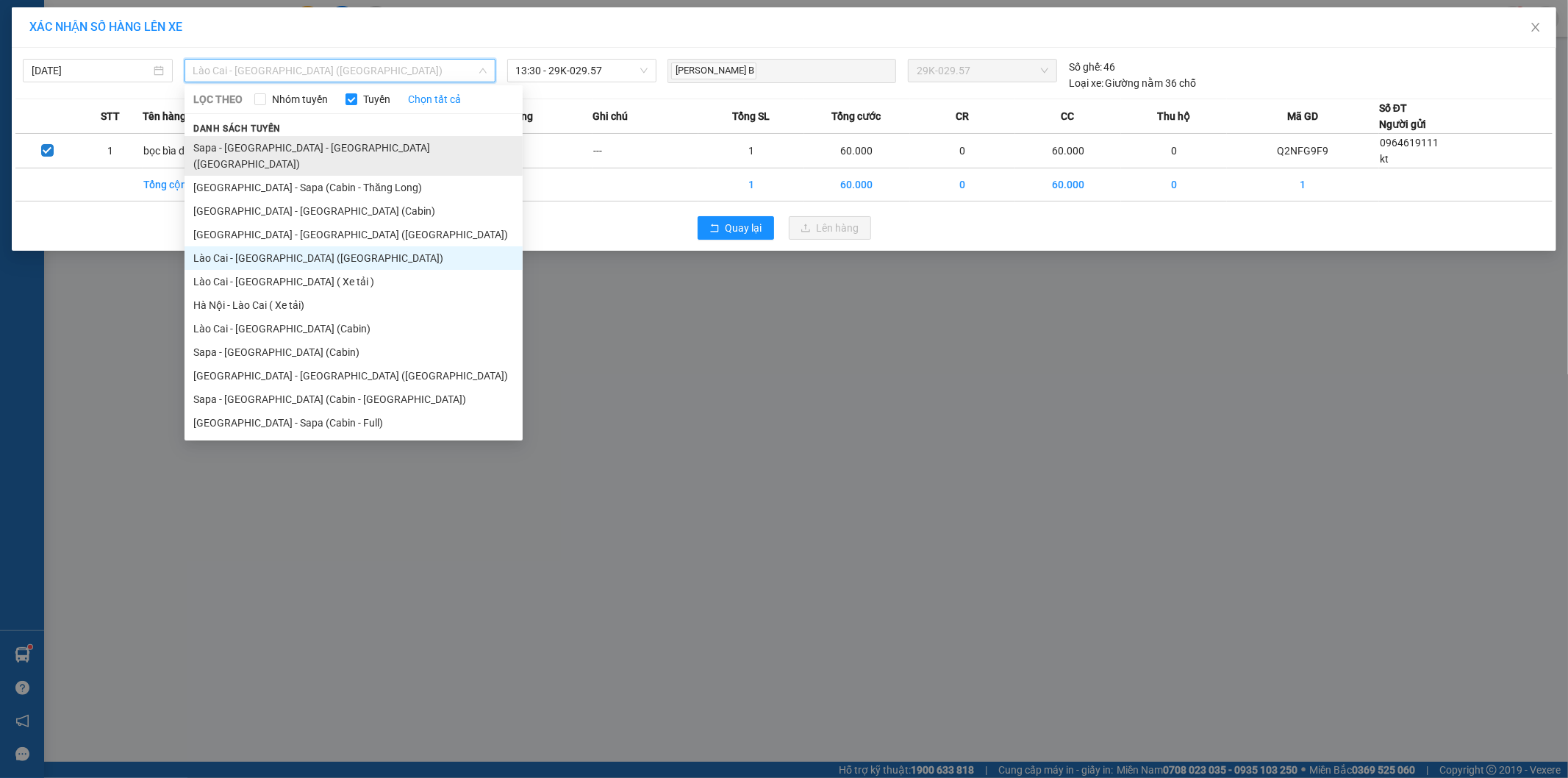
click at [300, 147] on li "Sapa - [GEOGRAPHIC_DATA] - [GEOGRAPHIC_DATA] ([GEOGRAPHIC_DATA])" at bounding box center [353, 155] width 338 height 40
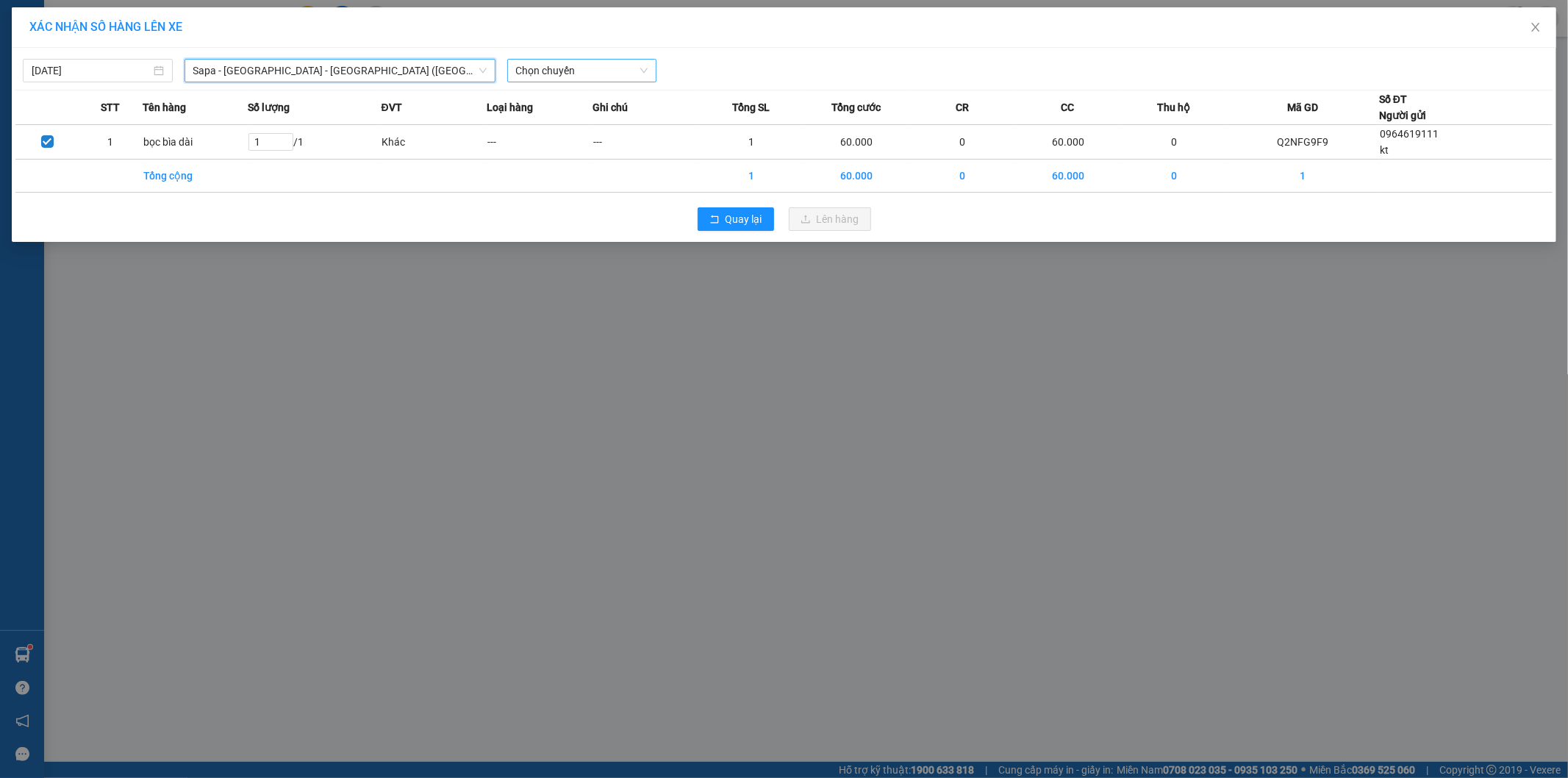
click at [597, 70] on span "Chọn chuyến" at bounding box center [582, 71] width 132 height 22
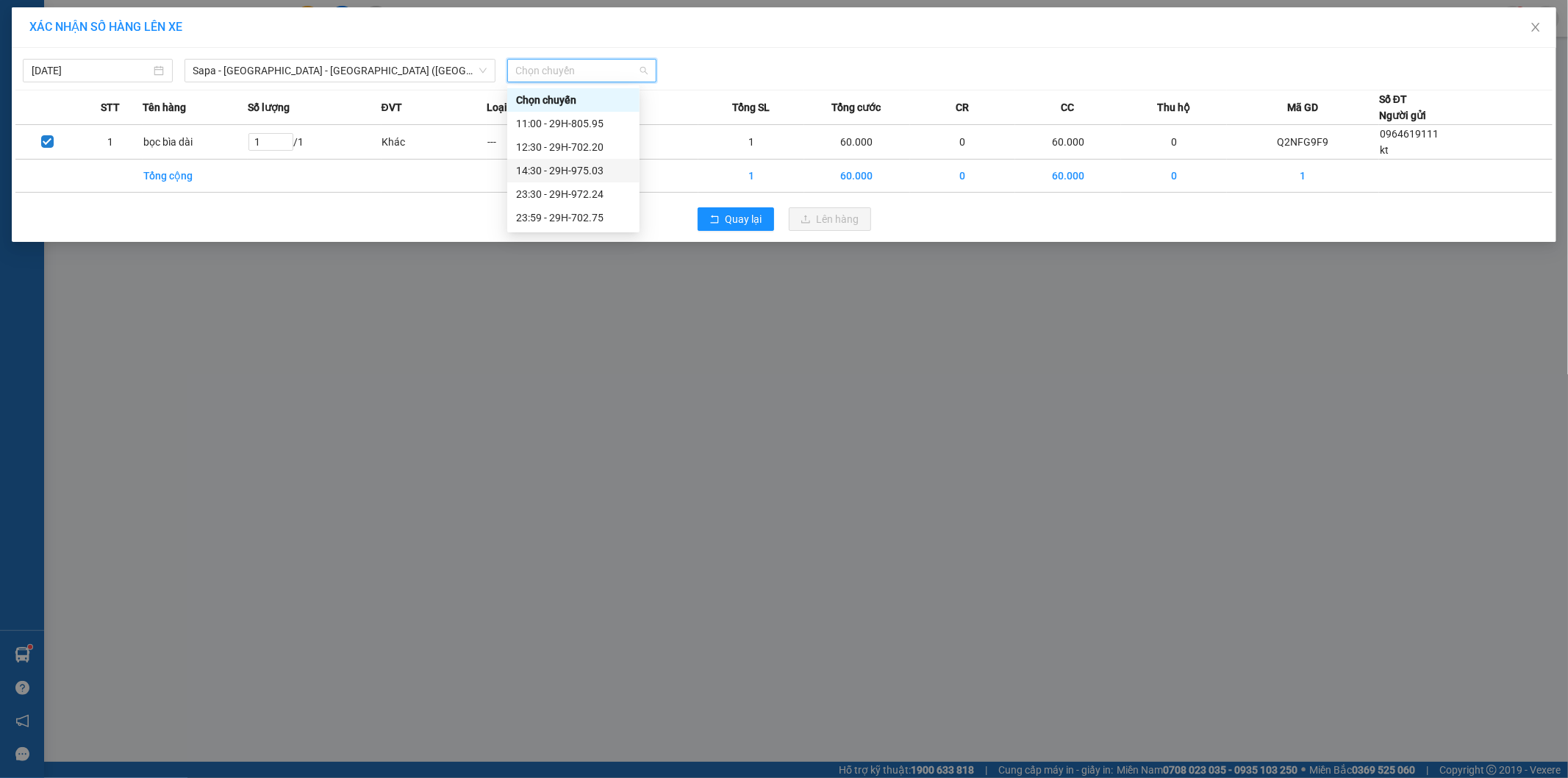
click at [596, 171] on div "14:30 - 29H-975.03" at bounding box center [574, 171] width 115 height 16
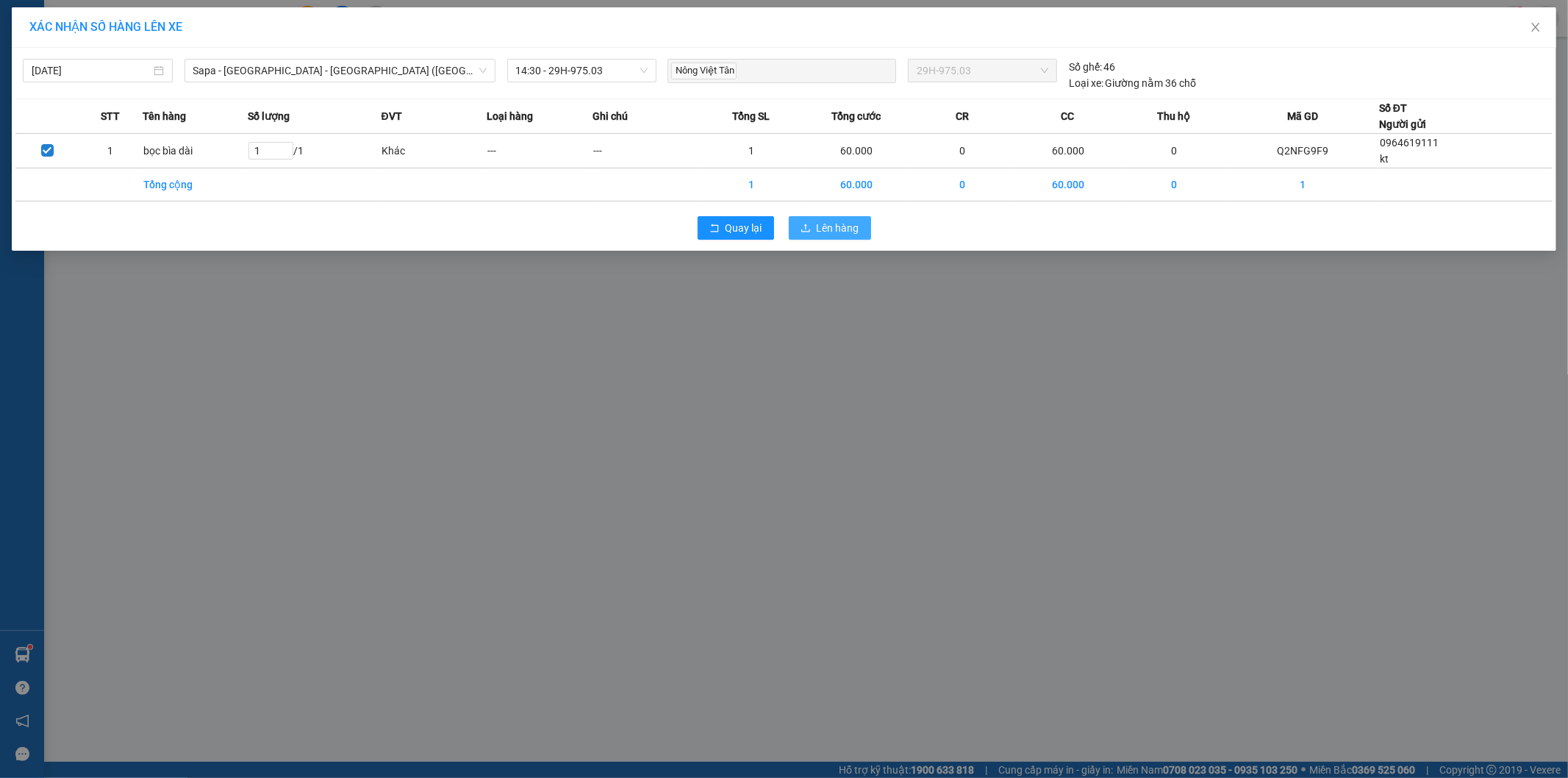
click at [816, 231] on button "Lên hàng" at bounding box center [830, 228] width 82 height 24
